Goal: Find specific page/section: Find specific page/section

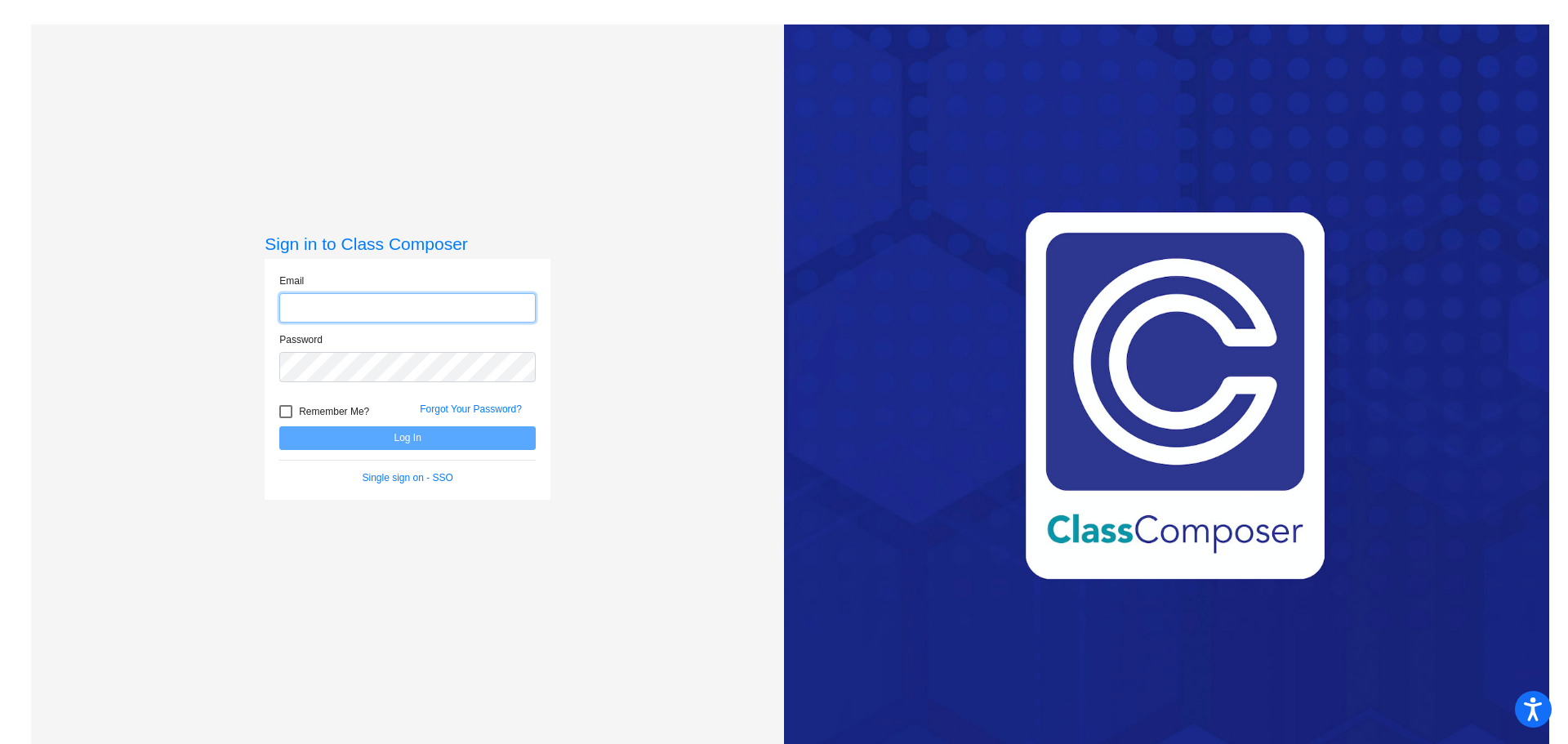
type input "[PERSON_NAME][EMAIL_ADDRESS][PERSON_NAME][DOMAIN_NAME]"
click at [289, 414] on div at bounding box center [286, 411] width 13 height 13
click at [286, 418] on input "Remember Me?" at bounding box center [285, 418] width 1 height 1
checkbox input "true"
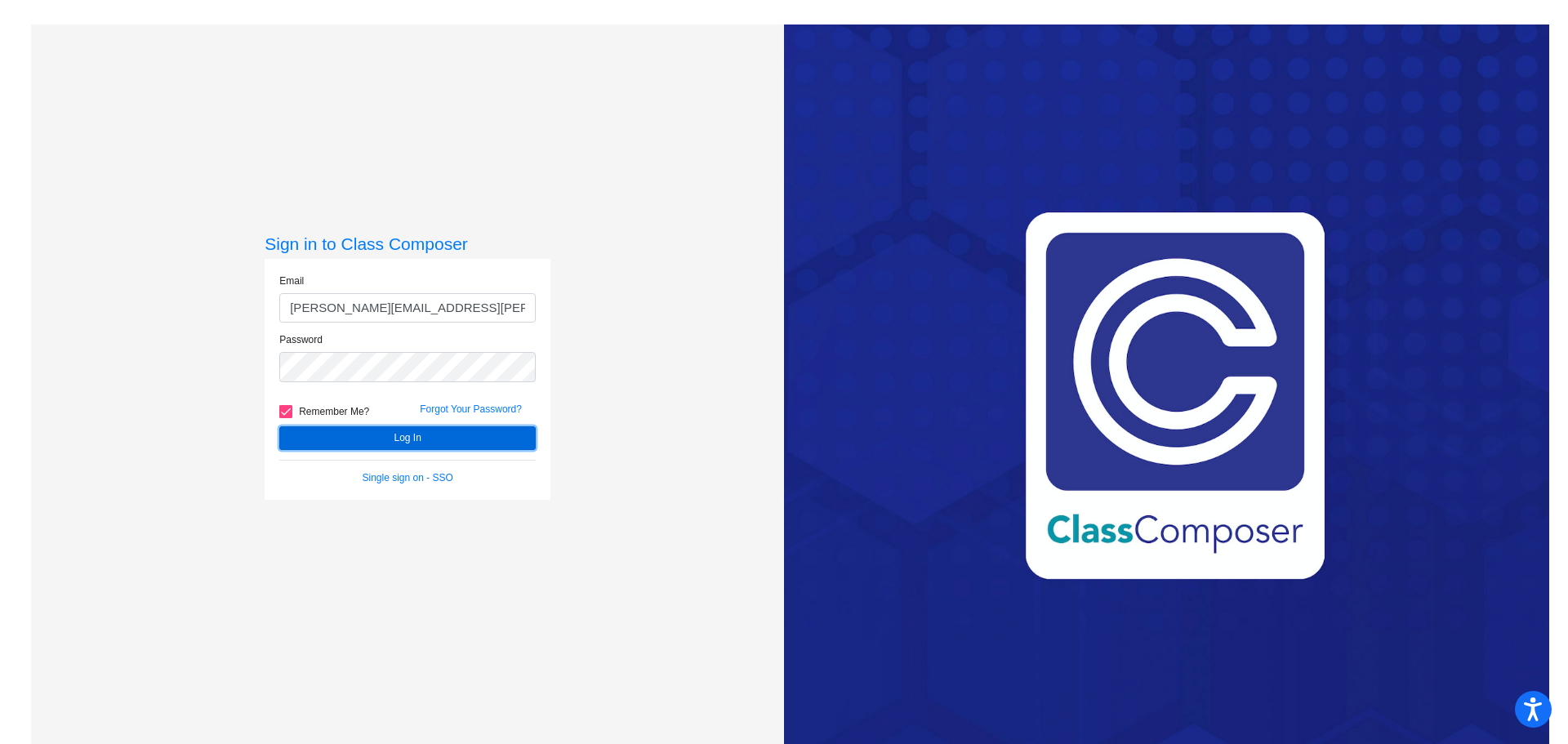
click at [384, 439] on button "Log In" at bounding box center [407, 438] width 256 height 24
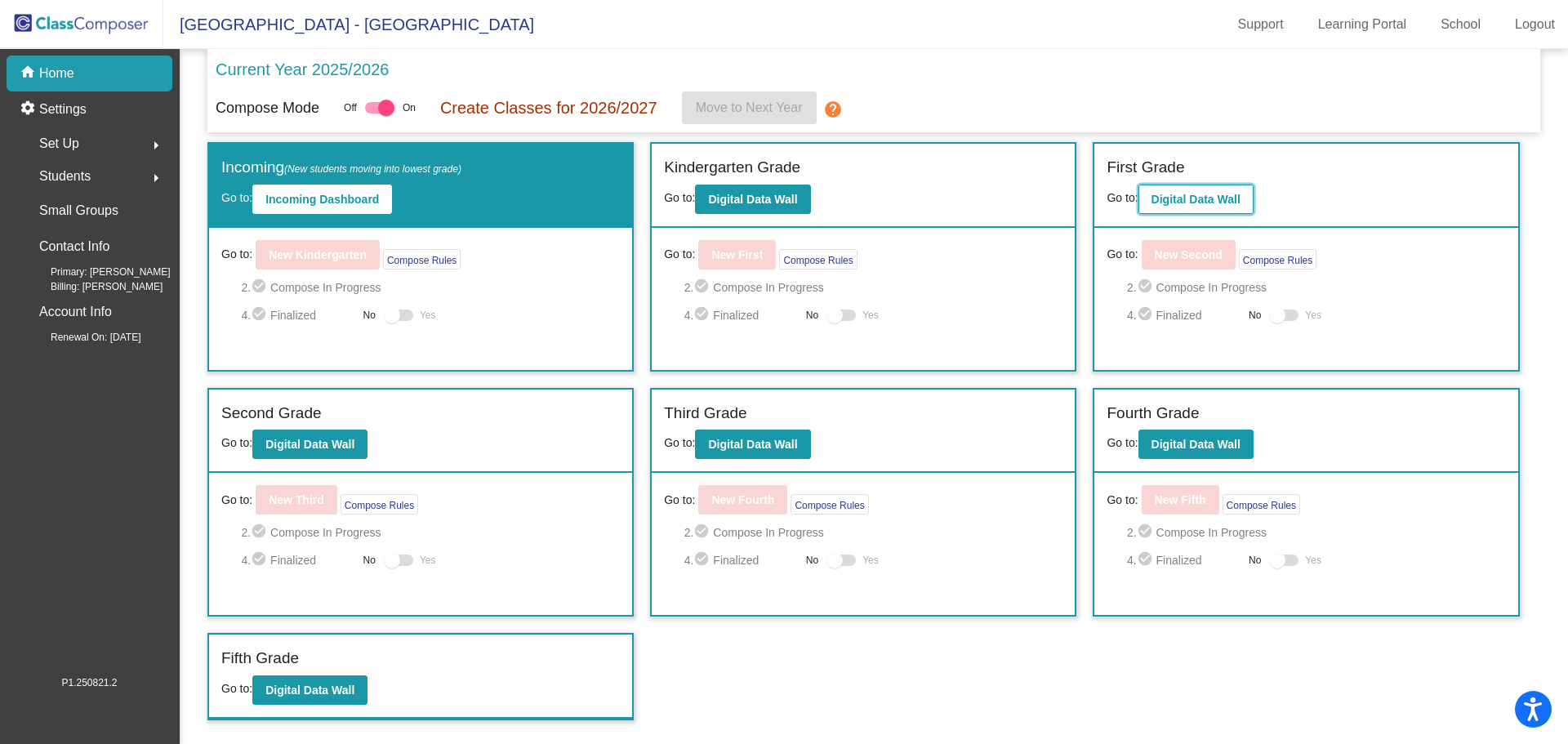
click at [1224, 203] on b "Digital Data Wall" at bounding box center [1195, 199] width 89 height 13
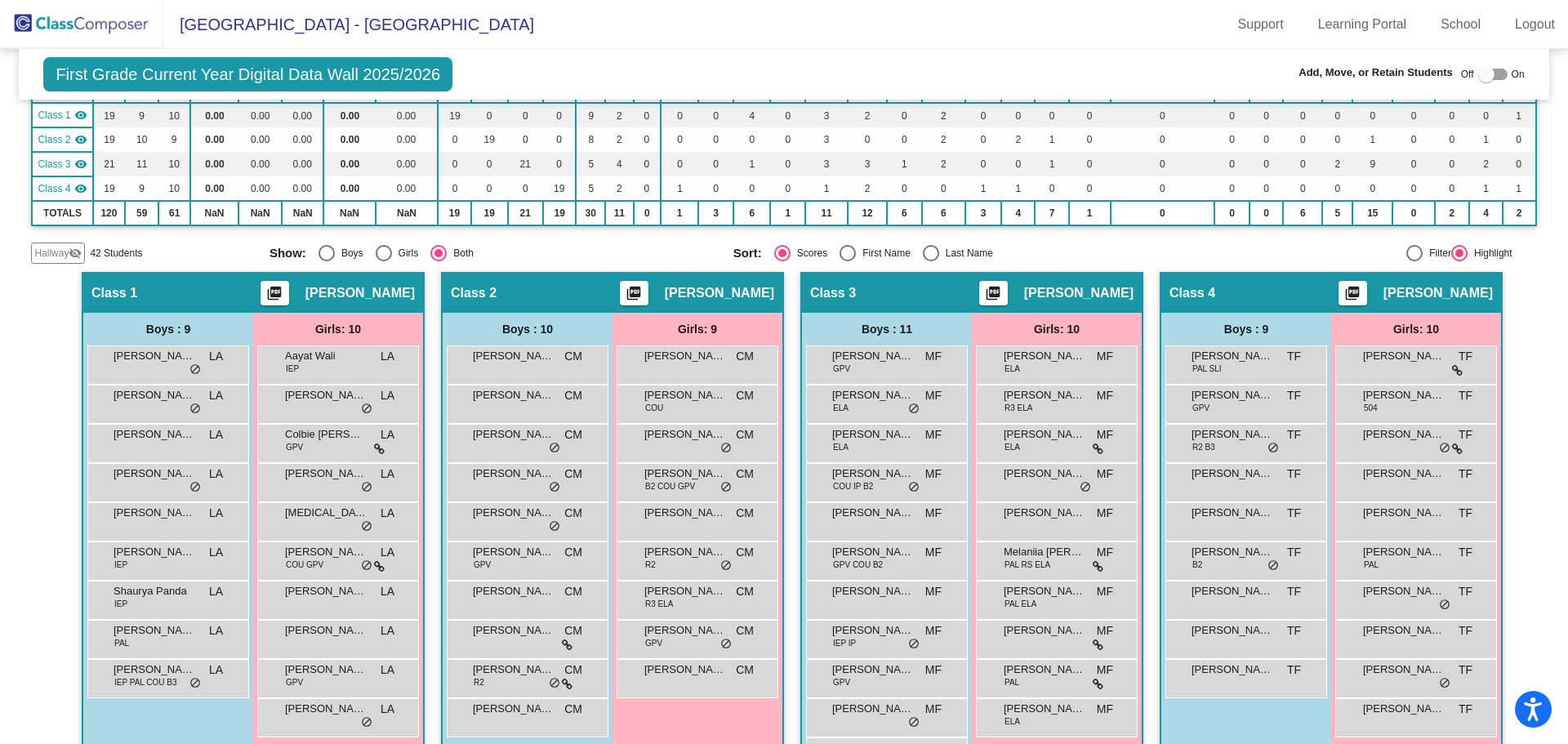
scroll to position [245, 0]
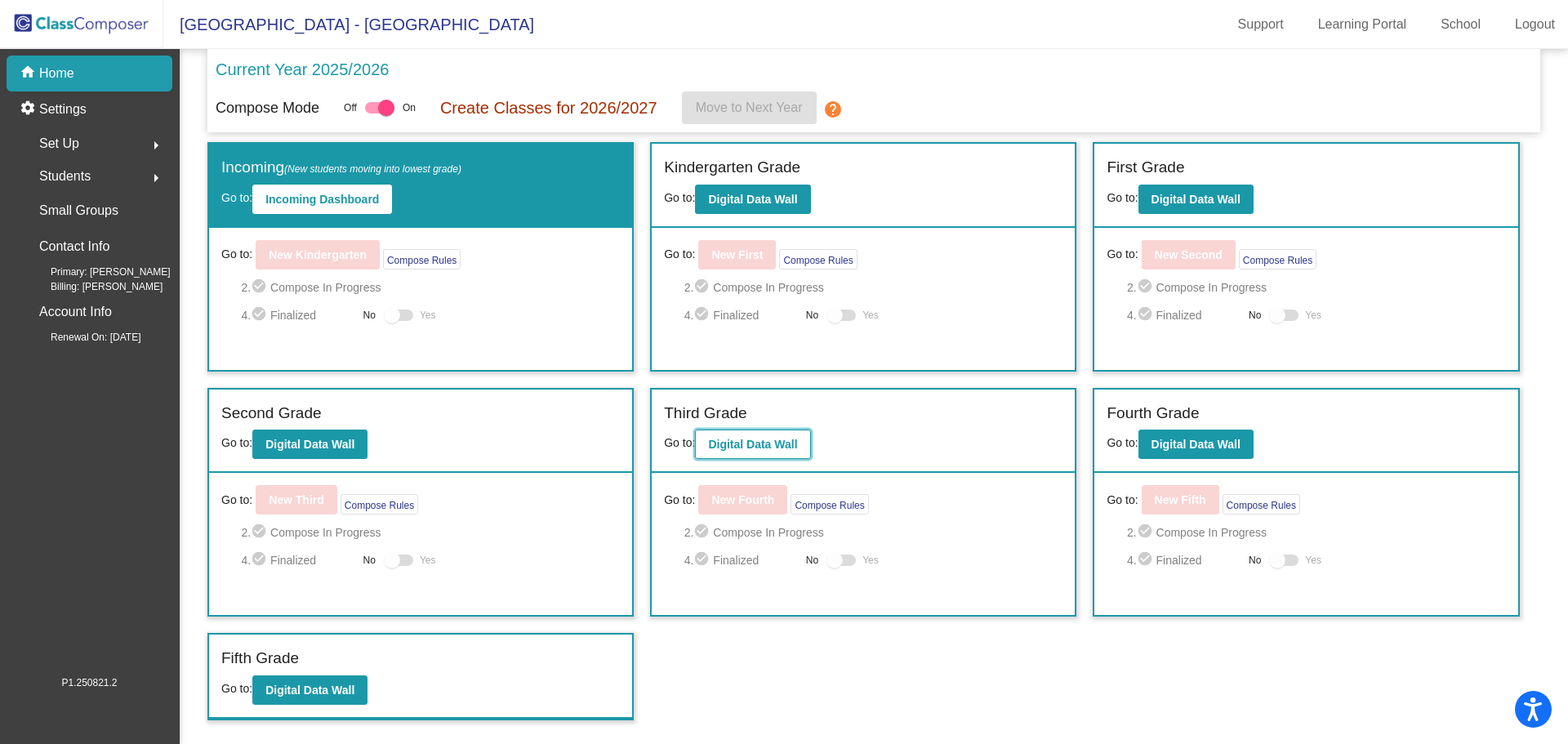
click at [762, 437] on button "Digital Data Wall" at bounding box center [752, 444] width 115 height 29
